Goal: Use online tool/utility: Utilize a website feature to perform a specific function

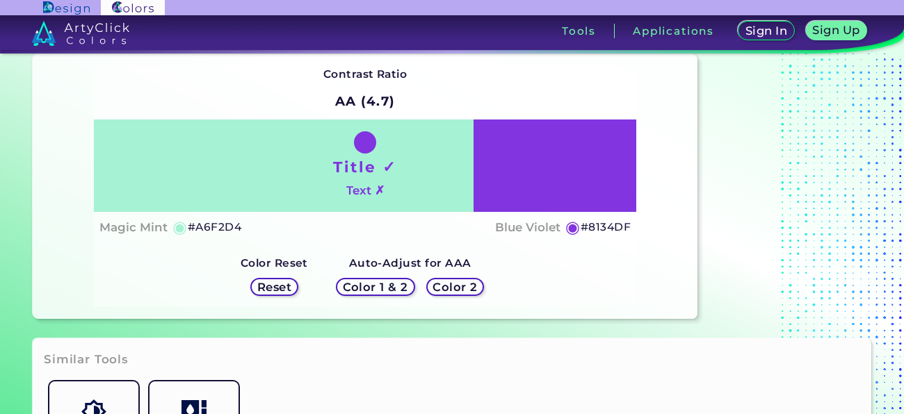
scroll to position [107, 0]
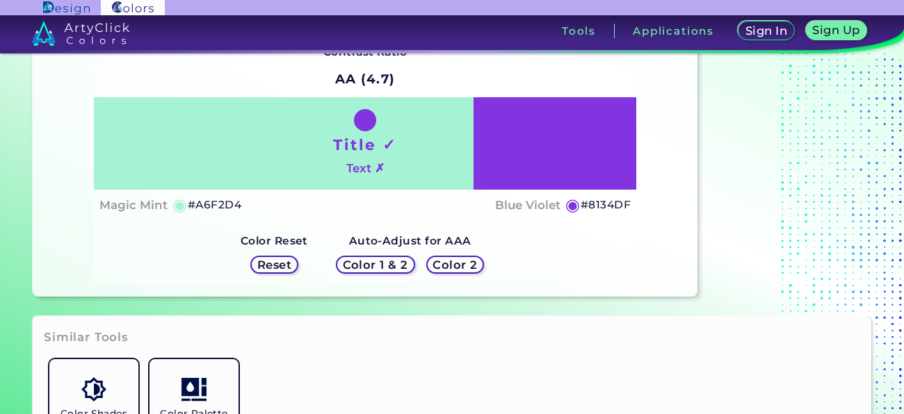
click at [354, 263] on h5 "Color 1 & 2" at bounding box center [375, 265] width 59 height 10
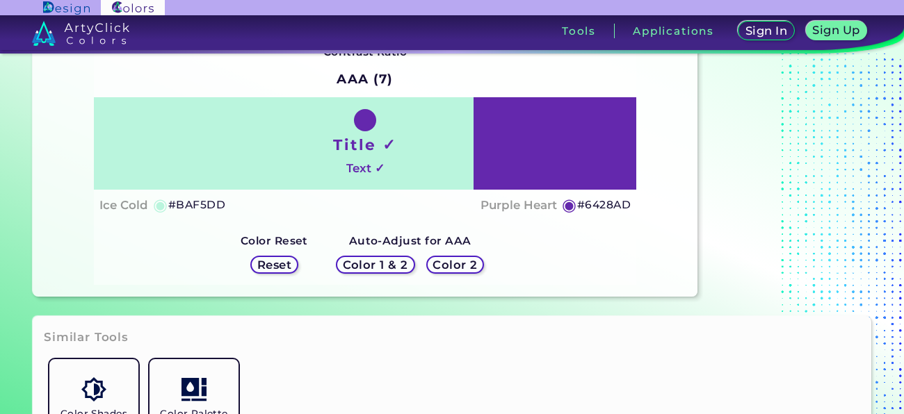
click at [359, 264] on h5 "Color 1 & 2" at bounding box center [375, 265] width 59 height 10
click at [438, 262] on h5 "Color 2" at bounding box center [455, 265] width 40 height 10
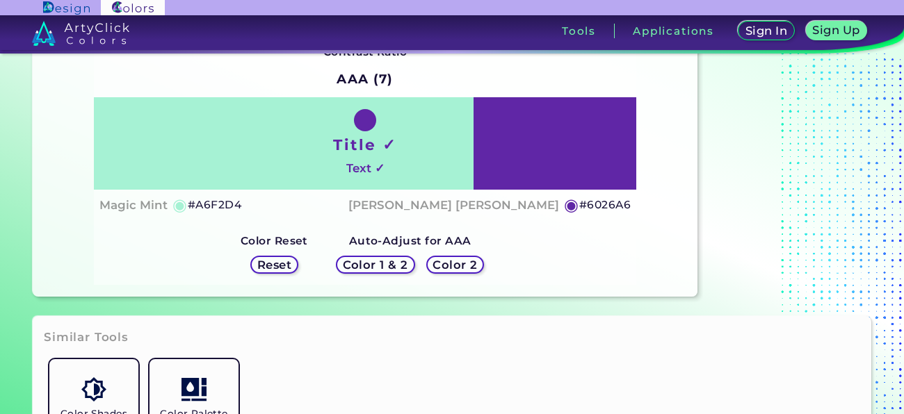
click at [402, 262] on h5 "Color 1 & 2" at bounding box center [375, 265] width 59 height 10
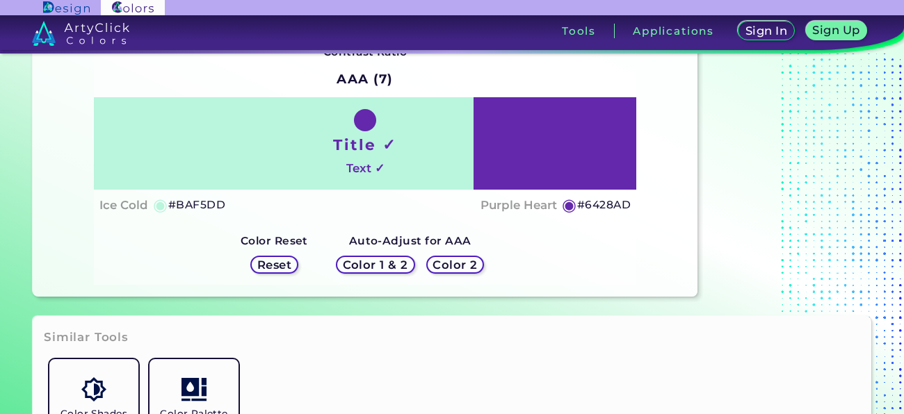
click at [452, 260] on h5 "Color 2" at bounding box center [455, 265] width 40 height 10
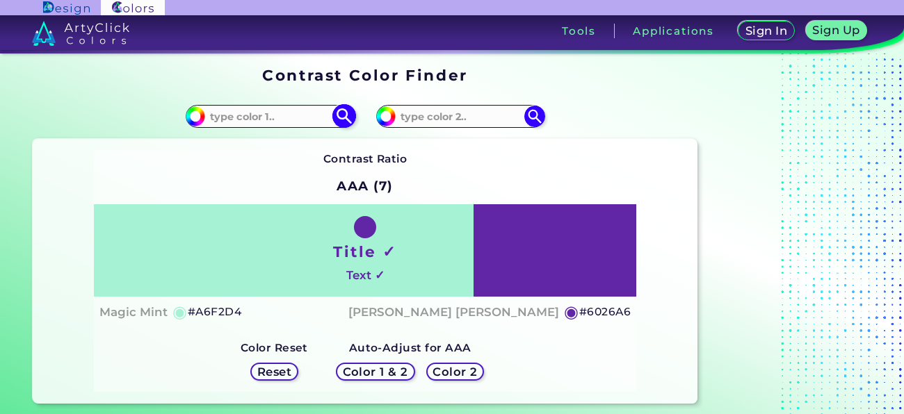
click at [277, 108] on input at bounding box center [269, 116] width 129 height 19
type input "t"
type input "9ad62a"
type input "#9ad62a"
type input "#9AD62A"
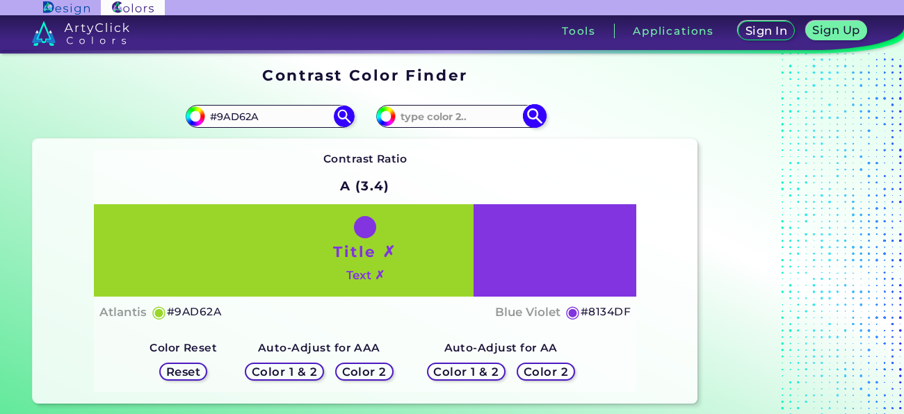
click at [430, 117] on input at bounding box center [460, 116] width 129 height 19
type input "bf839d"
type input "#bf839d"
type input "#BF839D"
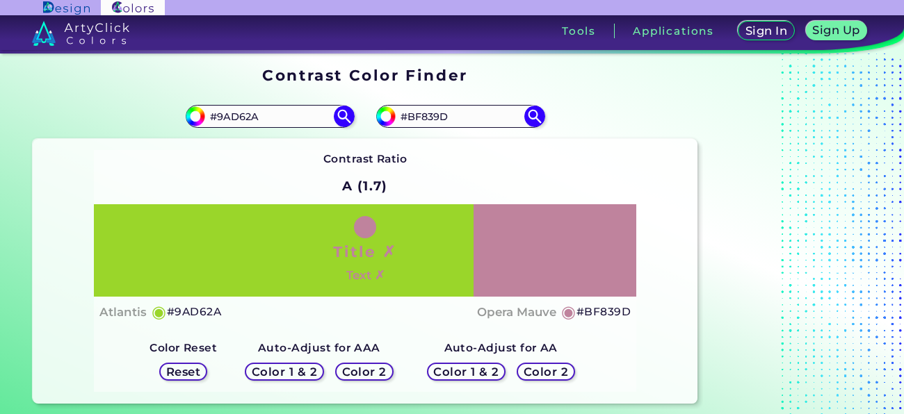
click at [480, 370] on h5 "Color 1 & 2" at bounding box center [466, 372] width 59 height 10
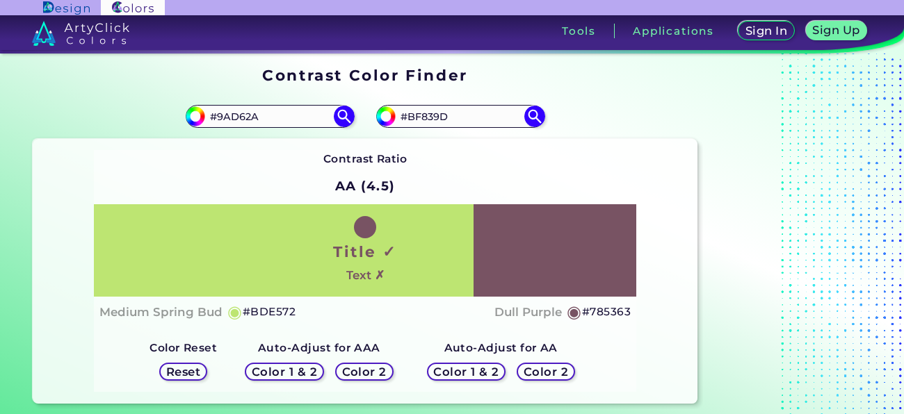
click at [532, 371] on h5 "Color 2" at bounding box center [546, 372] width 40 height 10
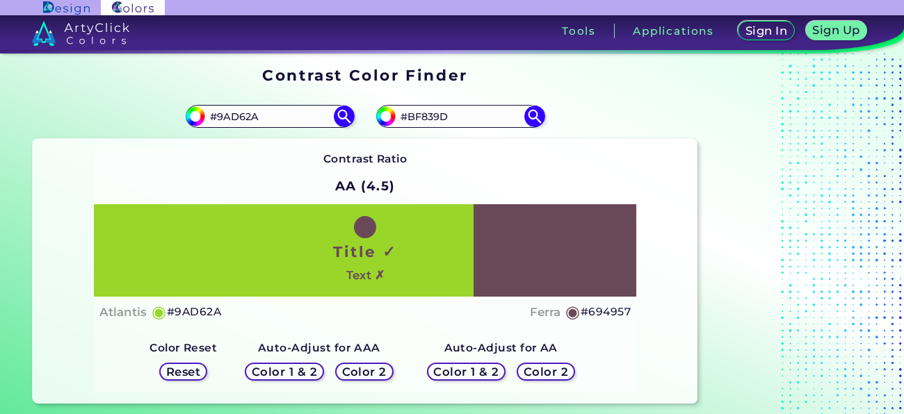
click at [486, 369] on h5 "Color 1 & 2" at bounding box center [467, 372] width 60 height 10
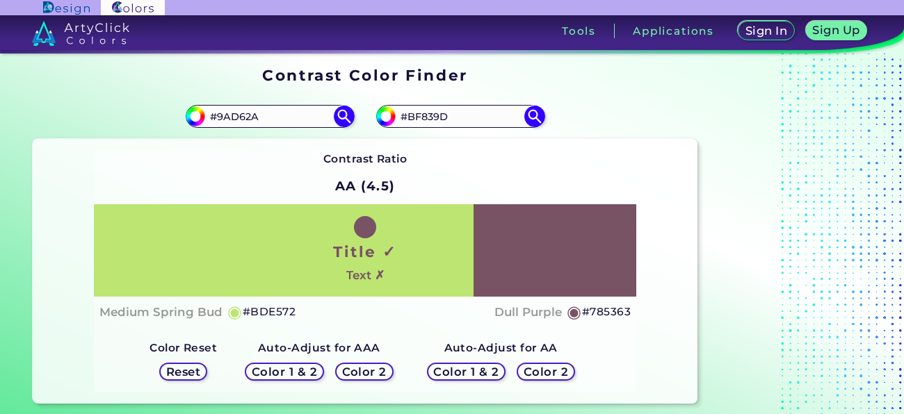
click at [304, 373] on h5 "Color 1 & 2" at bounding box center [285, 372] width 60 height 10
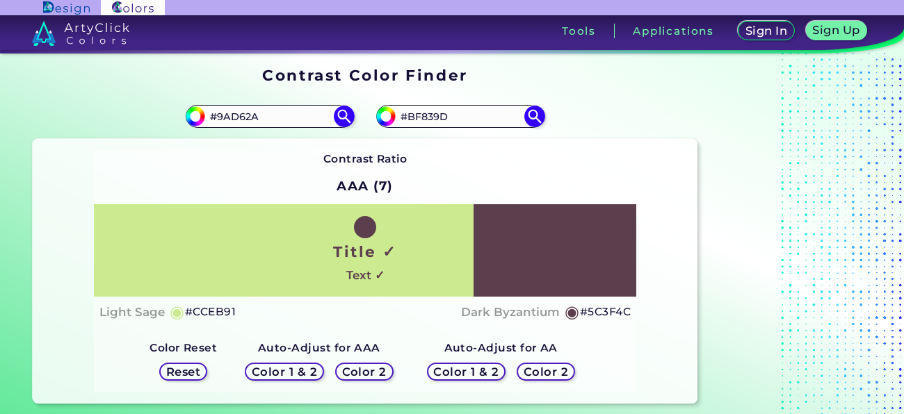
click at [338, 369] on div "Color 2" at bounding box center [364, 372] width 55 height 17
click at [193, 370] on h5 "Reset" at bounding box center [183, 372] width 31 height 10
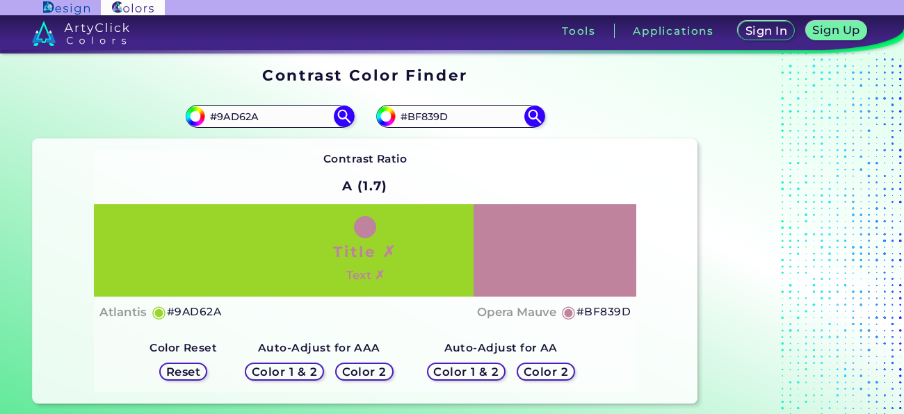
click at [447, 367] on h5 "Color 1 & 2" at bounding box center [466, 371] width 62 height 11
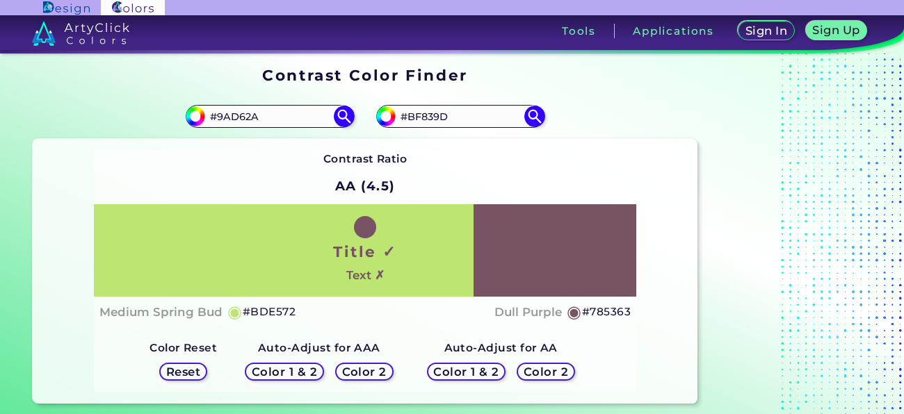
click at [288, 367] on h5 "Color 1 & 2" at bounding box center [285, 372] width 60 height 10
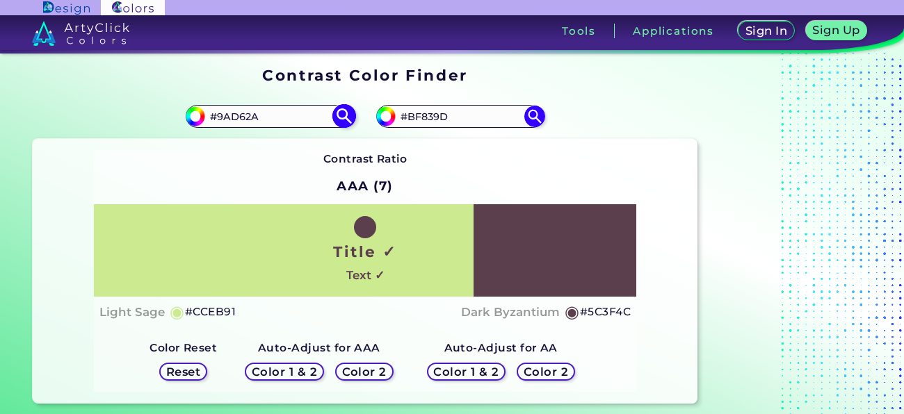
click at [272, 120] on input "#9AD62A" at bounding box center [269, 116] width 129 height 19
click at [351, 107] on img at bounding box center [344, 116] width 24 height 24
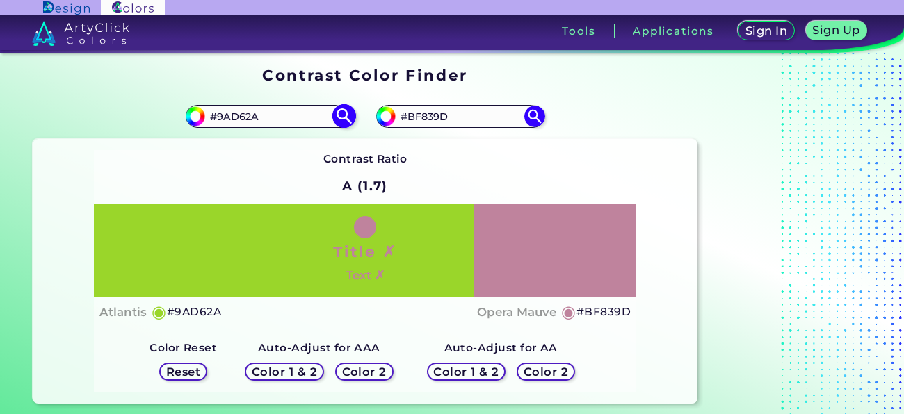
click at [339, 117] on img at bounding box center [344, 116] width 24 height 24
click at [339, 116] on img at bounding box center [344, 116] width 24 height 24
click at [309, 114] on input "#9AD62A" at bounding box center [269, 116] width 129 height 19
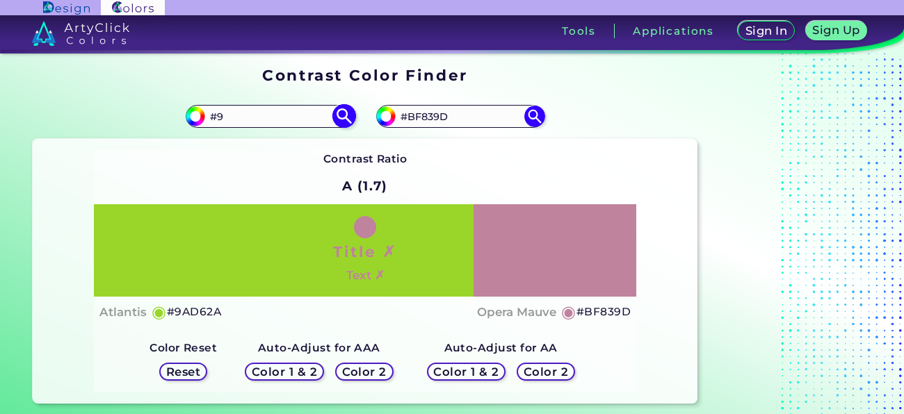
type input "#"
type input "abcdef"
click at [467, 118] on input "#BF839D" at bounding box center [460, 116] width 129 height 19
type input "#"
type input "fedcba"
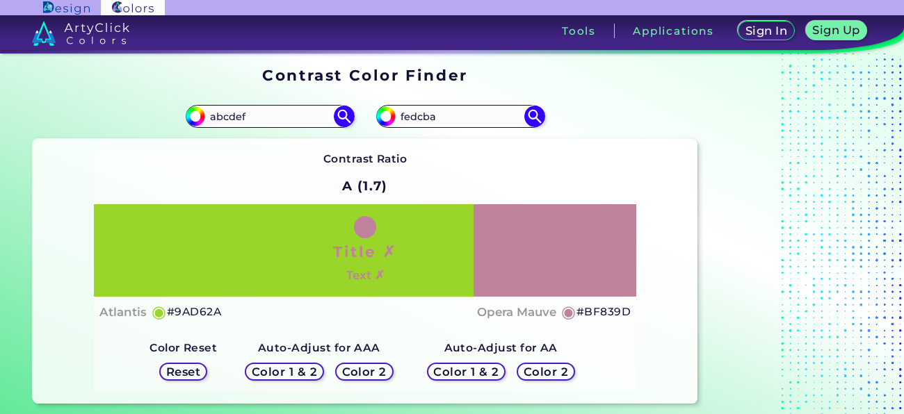
type input "#fedcba"
type input "#FEDCBA"
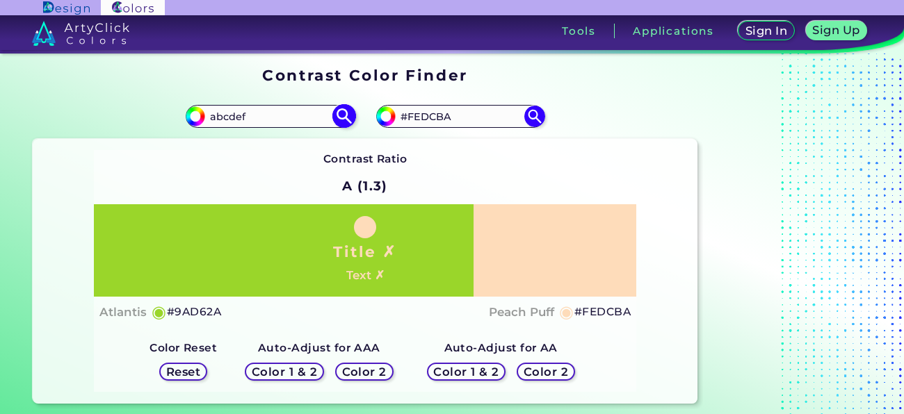
click at [351, 122] on img at bounding box center [344, 116] width 24 height 24
type input "#abcdef"
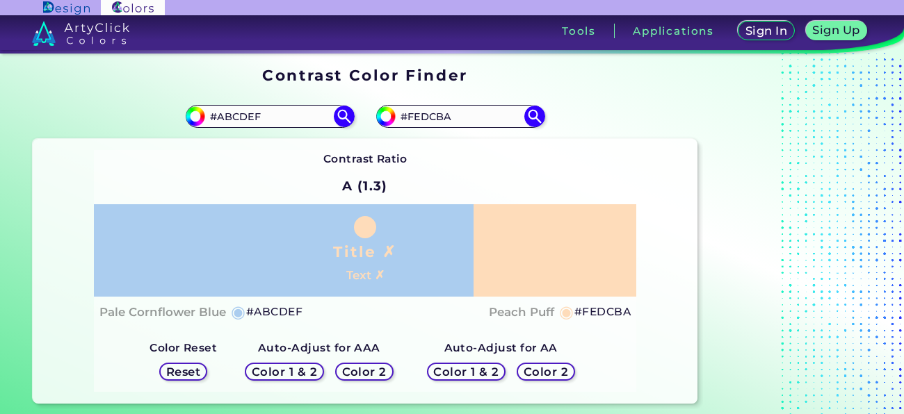
click at [467, 369] on h5 "Color 1 & 2" at bounding box center [467, 372] width 60 height 10
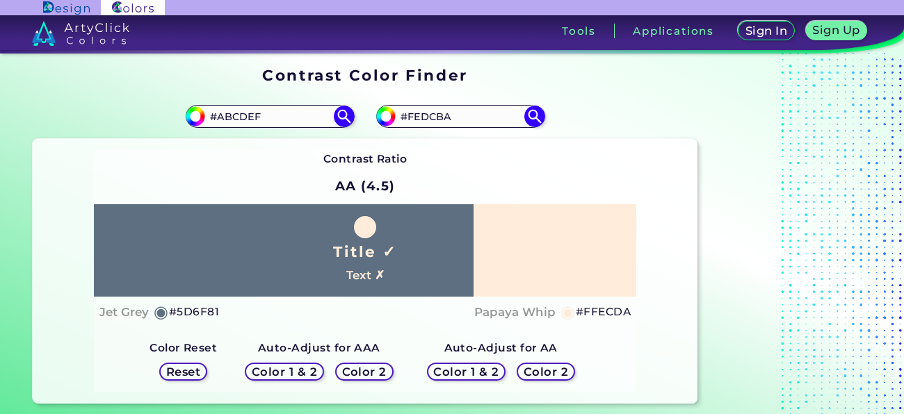
click at [279, 371] on h5 "Color 1 & 2" at bounding box center [284, 371] width 64 height 11
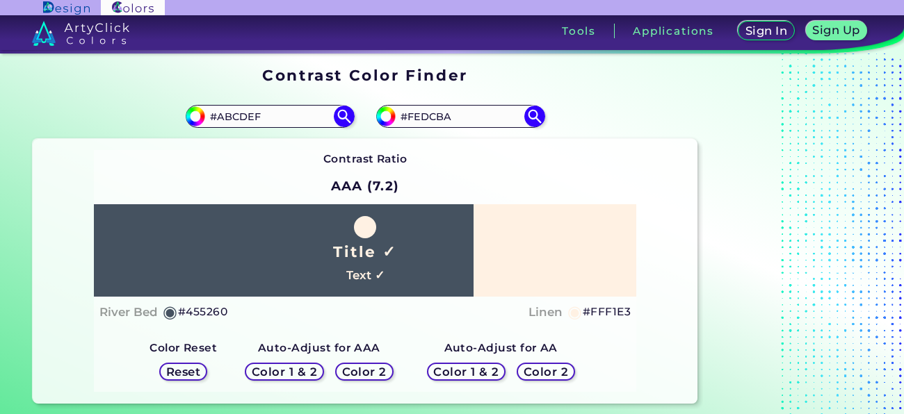
click at [378, 364] on div "Color 2" at bounding box center [364, 372] width 52 height 17
click at [192, 369] on h5 "Reset" at bounding box center [183, 372] width 31 height 10
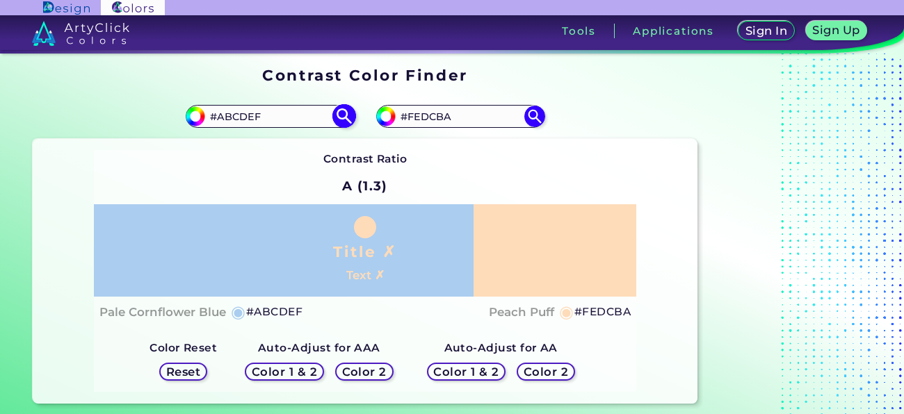
click at [283, 115] on input "#ABCDEF" at bounding box center [269, 116] width 129 height 19
type input "#"
type input "fedcba"
click at [459, 117] on input "#FEDCBA" at bounding box center [460, 116] width 129 height 19
type input "#"
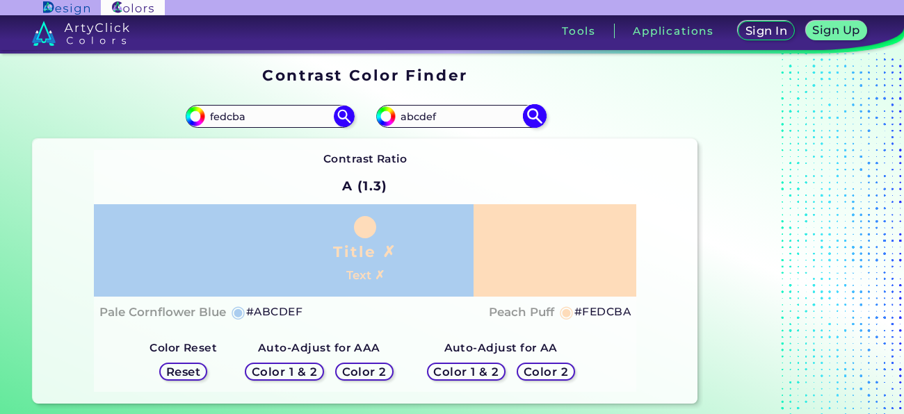
type input "abcdef"
type input "#abcdef"
type input "#ABCDEF"
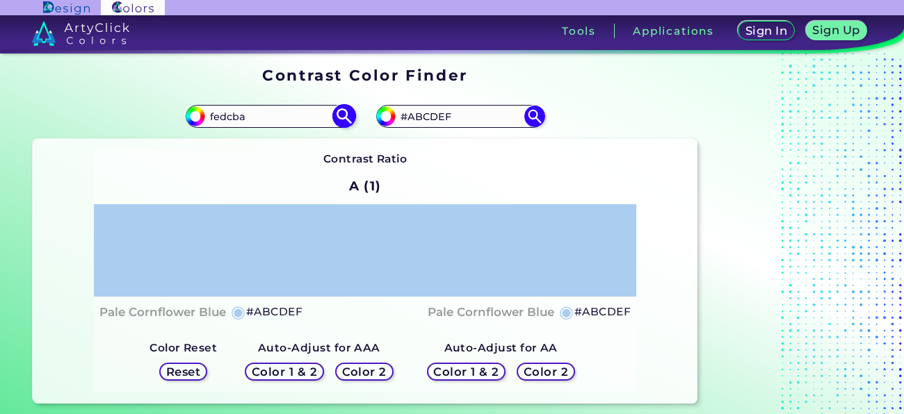
click at [316, 113] on input "fedcba" at bounding box center [269, 116] width 129 height 19
type input "#fedcba"
type input "#FEDCBA"
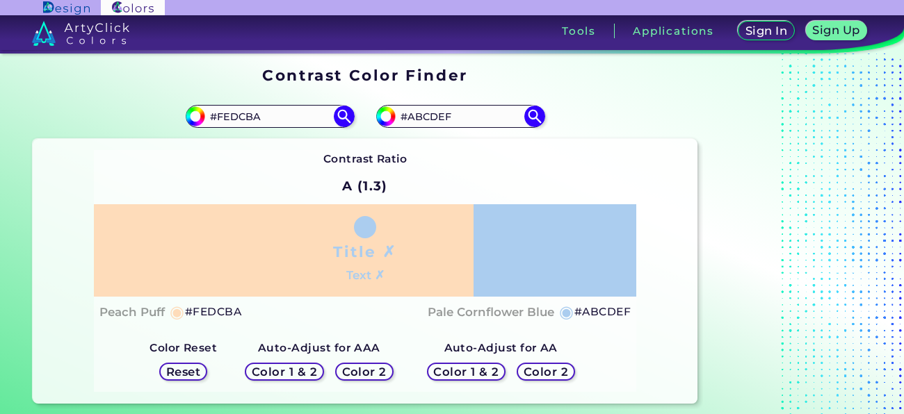
click at [412, 156] on div "Contrast Ratio A (1.3) Title ✗ Text ✗ Peach Puff ◉ #FEDCBA ◉" at bounding box center [365, 271] width 542 height 242
click at [287, 371] on h5 "Color 1 & 2" at bounding box center [284, 372] width 59 height 10
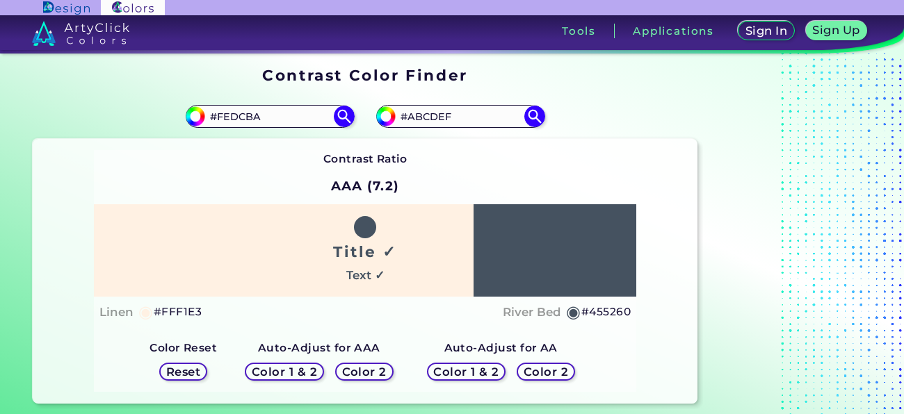
click at [471, 375] on h5 "Color 1 & 2" at bounding box center [466, 372] width 59 height 10
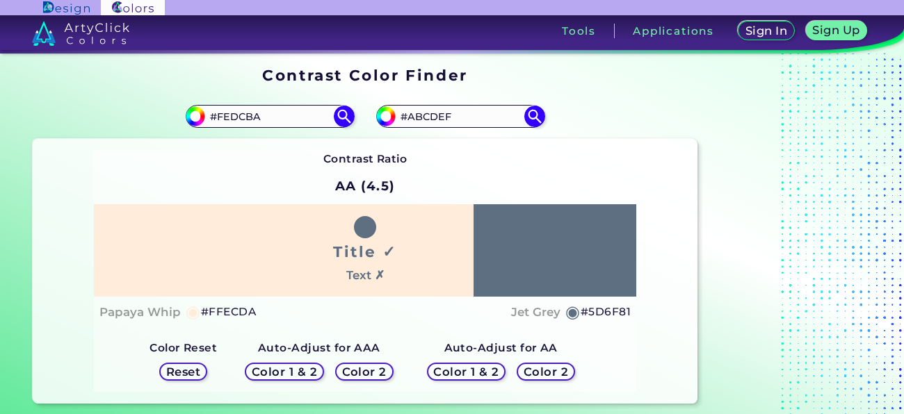
click at [305, 368] on h5 "Color 1 & 2" at bounding box center [284, 372] width 59 height 10
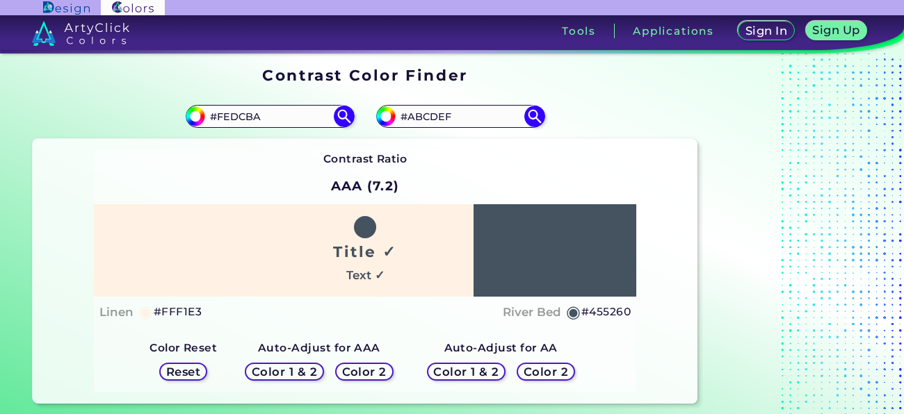
click at [366, 372] on h5 "Color 2" at bounding box center [364, 372] width 40 height 10
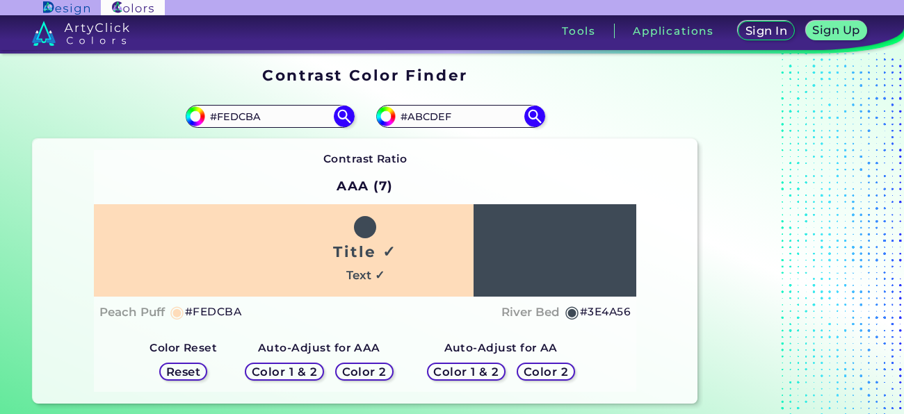
click at [199, 371] on h5 "Reset" at bounding box center [183, 372] width 31 height 10
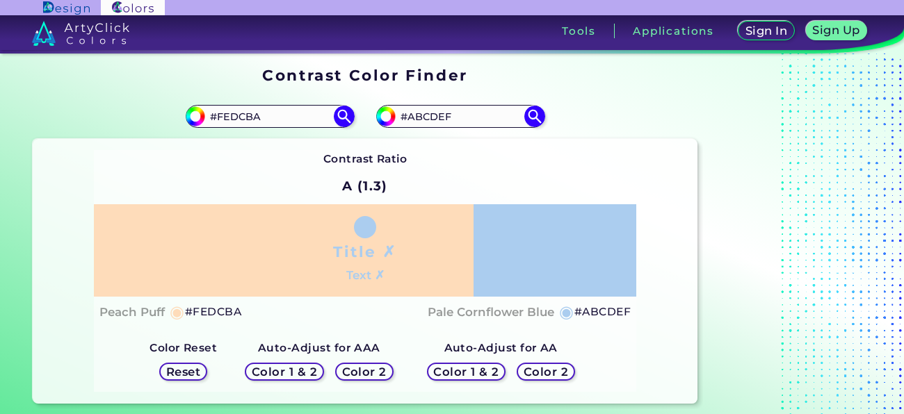
click at [538, 371] on h5 "Color 2" at bounding box center [546, 372] width 40 height 10
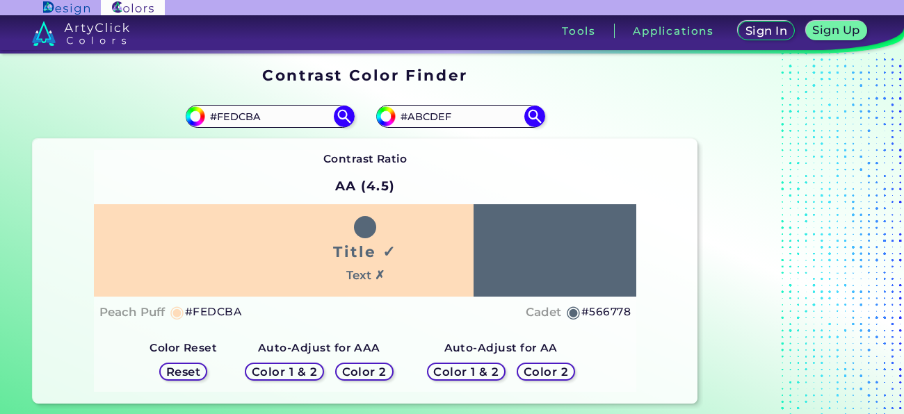
click at [191, 369] on h5 "Reset" at bounding box center [183, 372] width 31 height 10
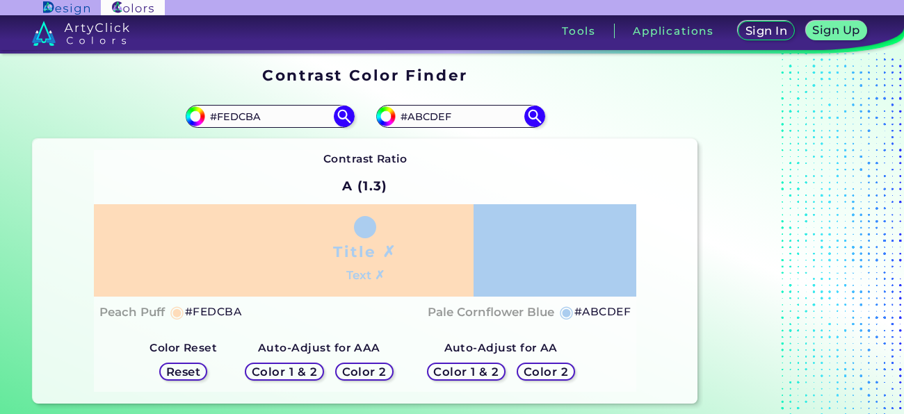
click at [351, 369] on h5 "Color 2" at bounding box center [364, 372] width 40 height 10
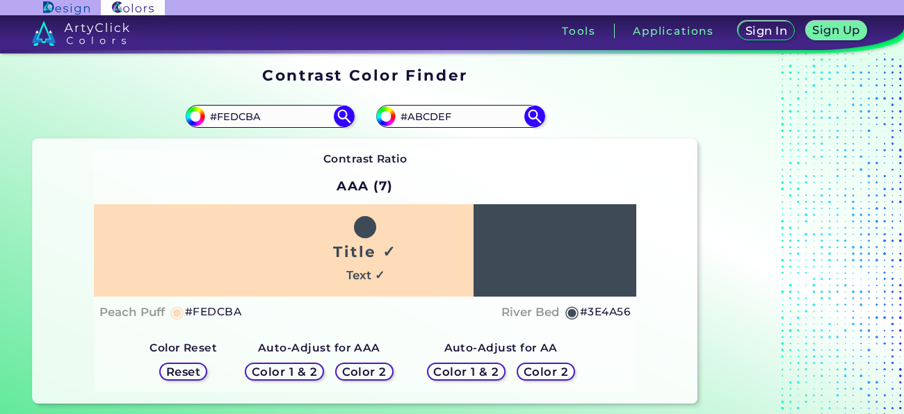
click at [205, 371] on div "Reset" at bounding box center [183, 372] width 43 height 17
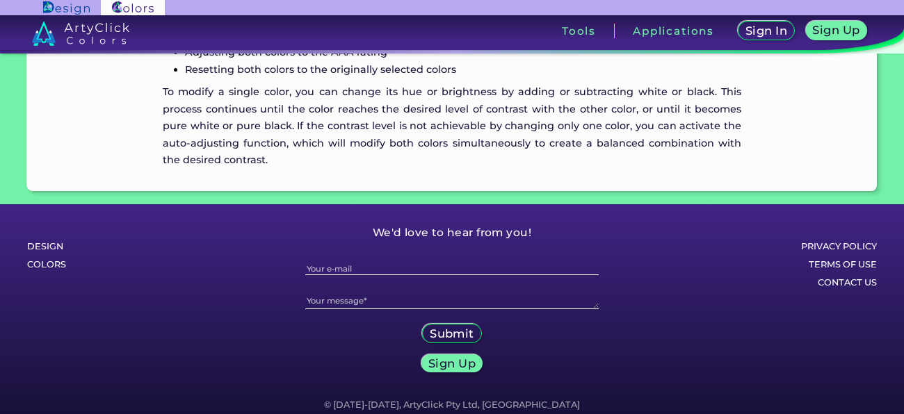
scroll to position [1488, 0]
